Goal: Find specific page/section: Find specific page/section

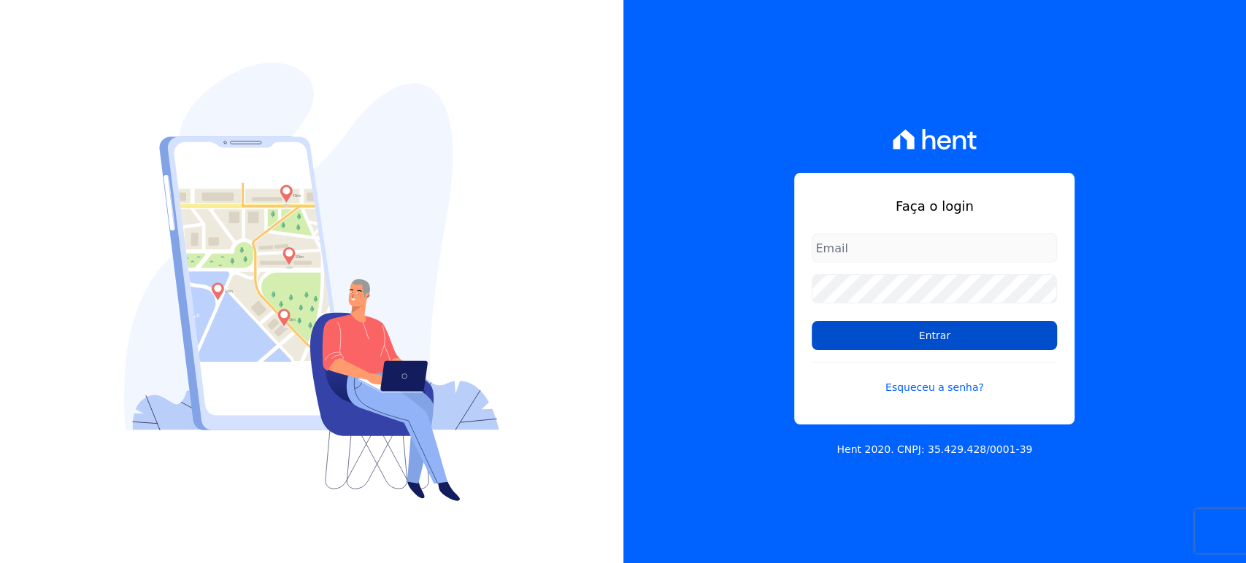
type input "[PERSON_NAME][EMAIL_ADDRESS][DOMAIN_NAME]"
click at [838, 337] on input "Entrar" at bounding box center [934, 335] width 245 height 29
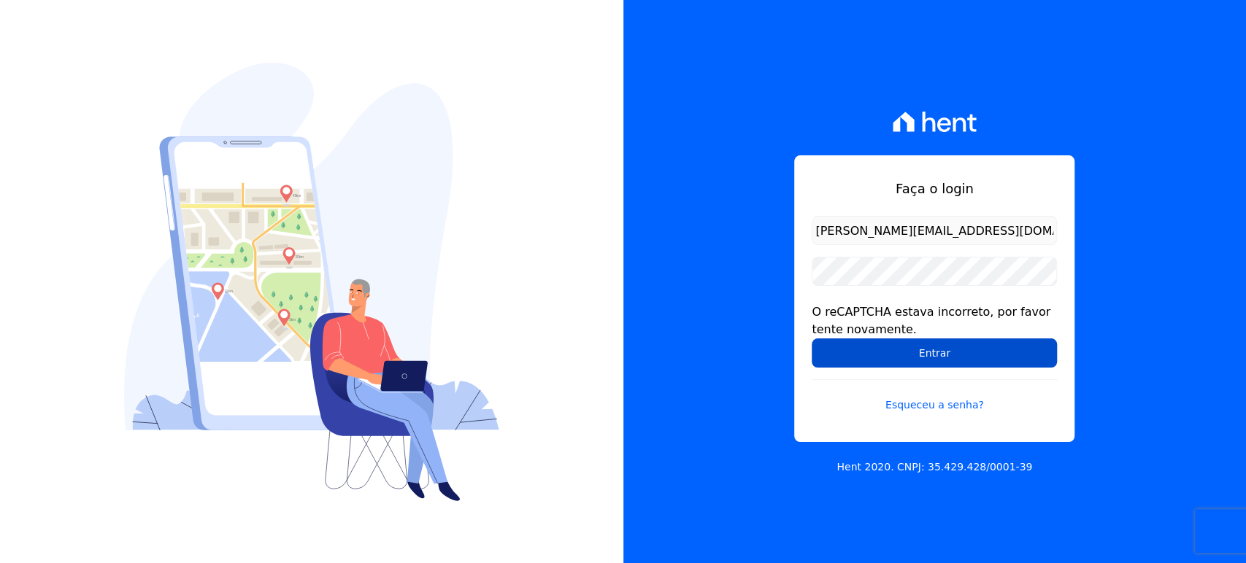
click at [947, 353] on input "Entrar" at bounding box center [934, 353] width 245 height 29
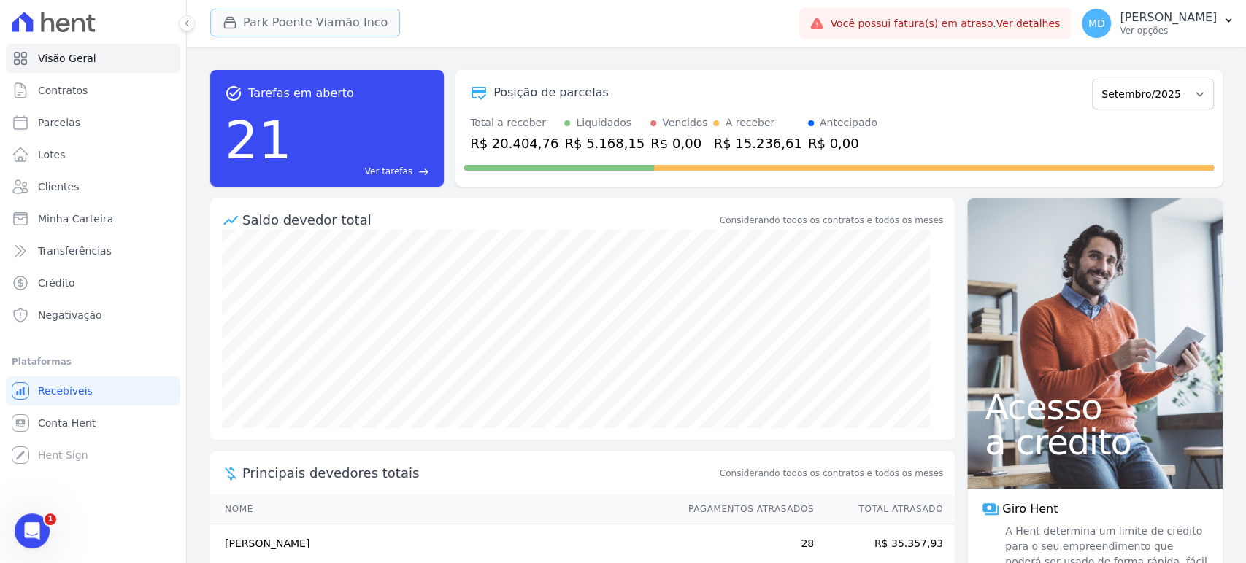
click at [250, 15] on button "Park Poente Viamão Inco" at bounding box center [305, 23] width 190 height 28
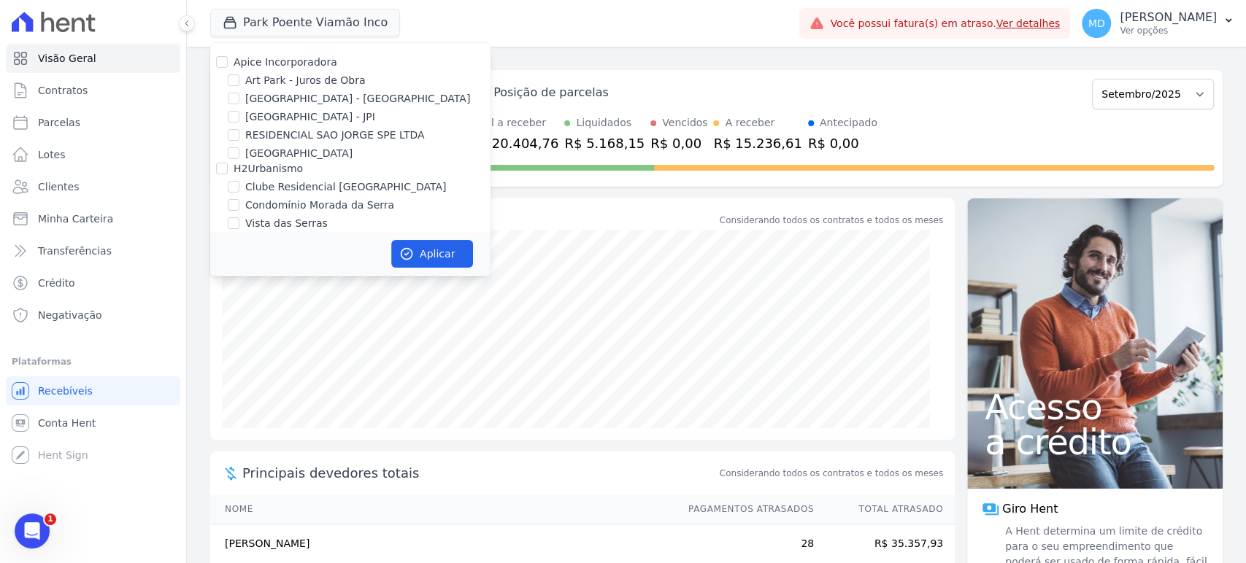
click at [236, 87] on div at bounding box center [234, 80] width 12 height 15
click at [231, 75] on input "Art Park - Juros de Obra" at bounding box center [234, 80] width 12 height 12
checkbox input "true"
click at [231, 97] on input "[GEOGRAPHIC_DATA] - [GEOGRAPHIC_DATA]" at bounding box center [234, 99] width 12 height 12
checkbox input "true"
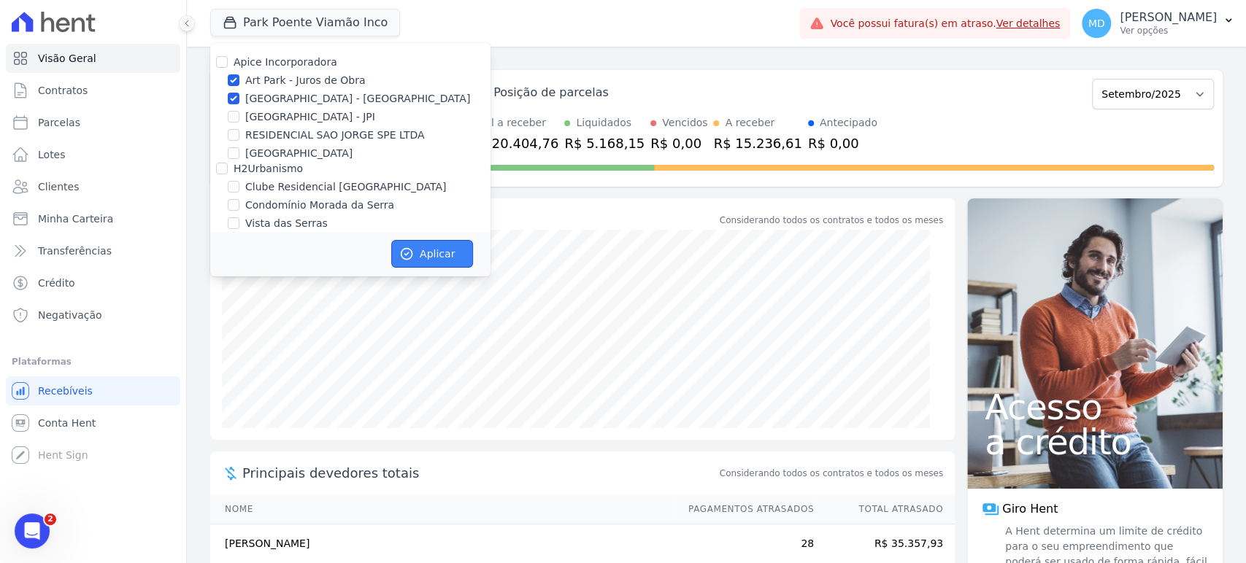
click at [429, 247] on button "Aplicar" at bounding box center [432, 254] width 82 height 28
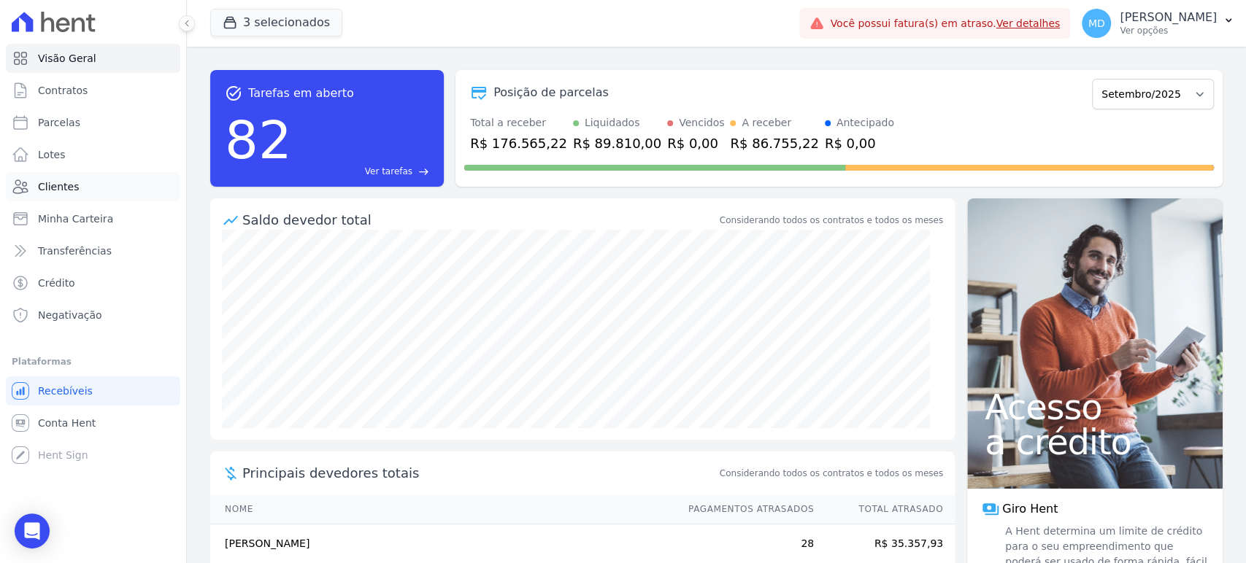
click at [45, 185] on span "Clientes" at bounding box center [58, 187] width 41 height 15
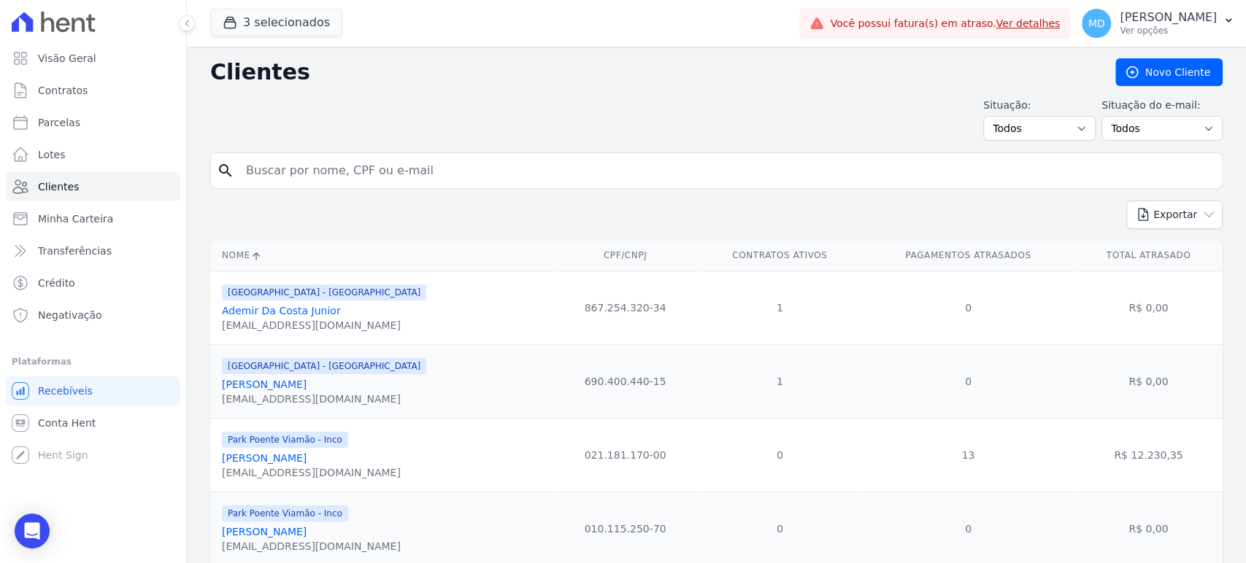
click at [329, 166] on input "search" at bounding box center [726, 170] width 979 height 29
type input "[PERSON_NAME]"
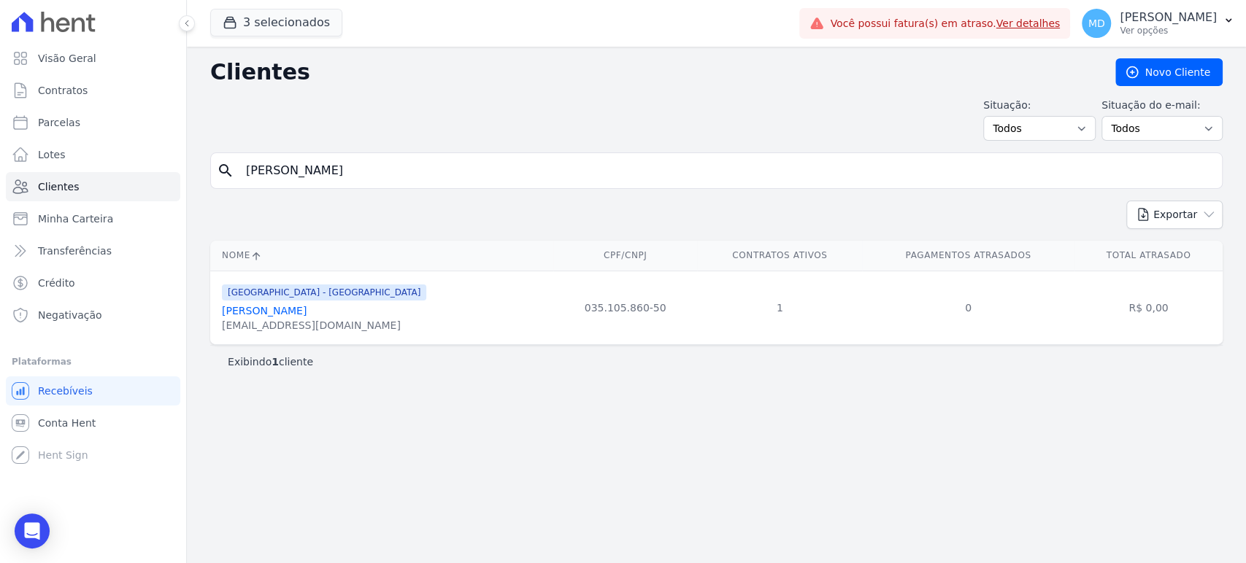
click at [307, 307] on link "[PERSON_NAME]" at bounding box center [264, 311] width 85 height 12
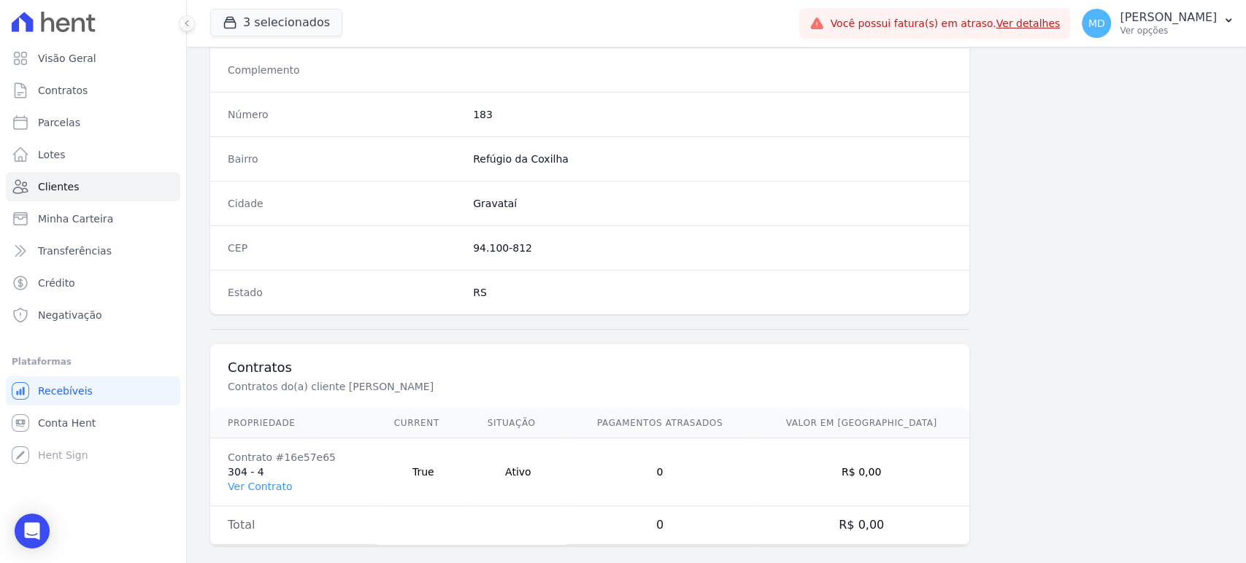
scroll to position [786, 0]
click at [258, 490] on td "Contrato #16e57e65 304 - 4 Ver Contrato" at bounding box center [293, 471] width 166 height 68
click at [255, 482] on link "Ver Contrato" at bounding box center [260, 486] width 64 height 12
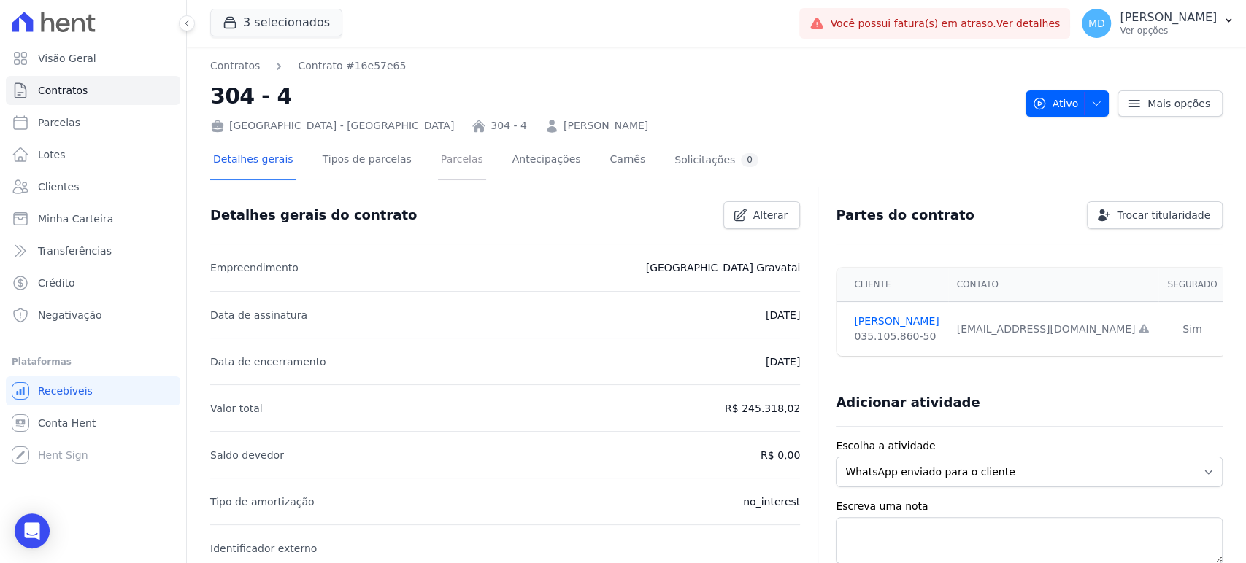
click at [444, 161] on link "Parcelas" at bounding box center [462, 161] width 48 height 39
